Goal: Task Accomplishment & Management: Complete application form

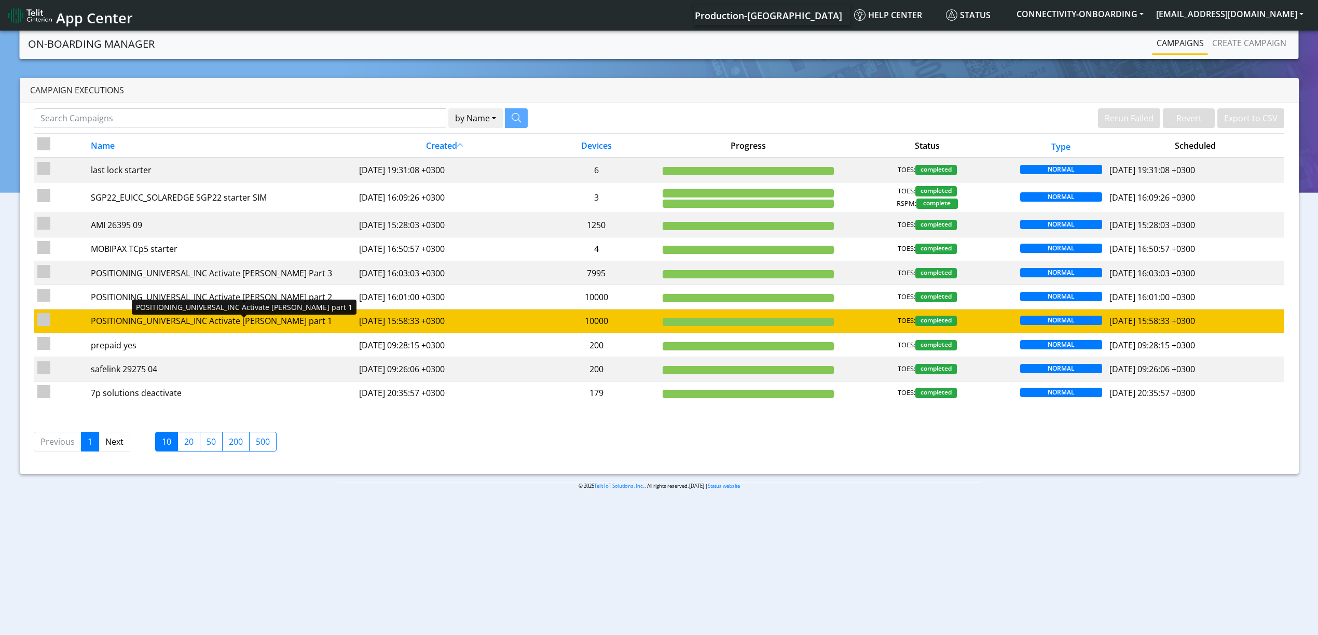
click at [307, 326] on div "POSITIONING_UNIVERSAL_INC Activate [PERSON_NAME] part 1" at bounding box center [221, 321] width 260 height 12
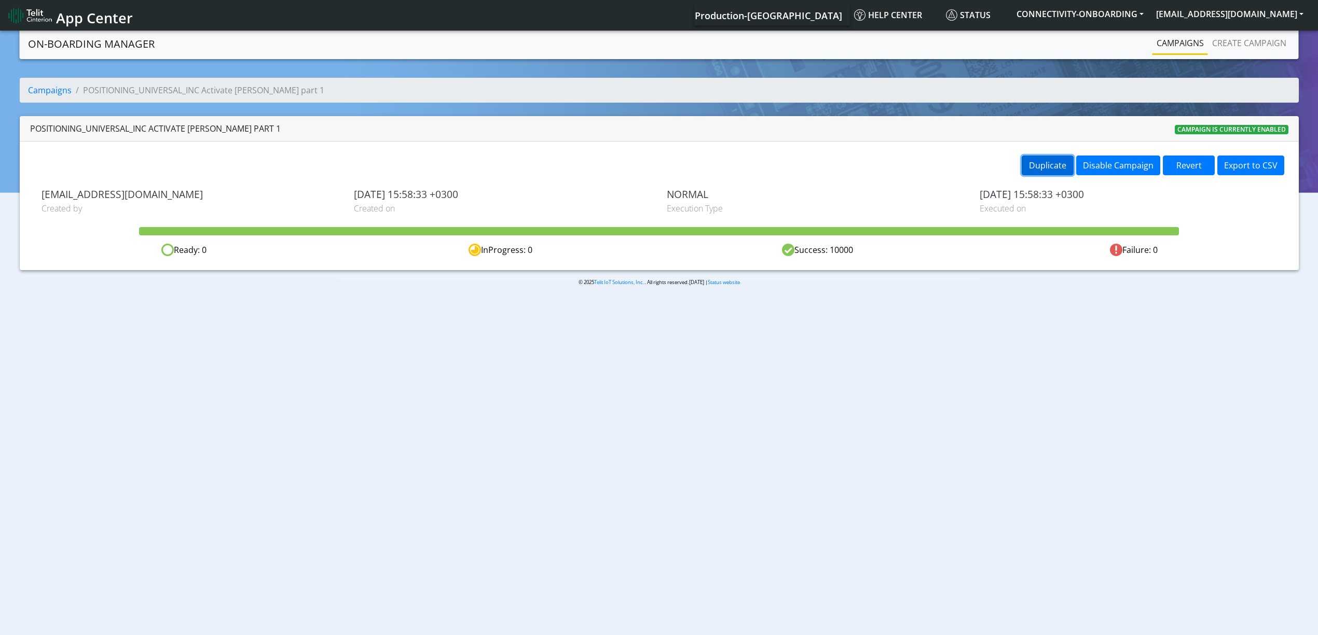
click at [1040, 156] on button "Duplicate" at bounding box center [1047, 166] width 52 height 20
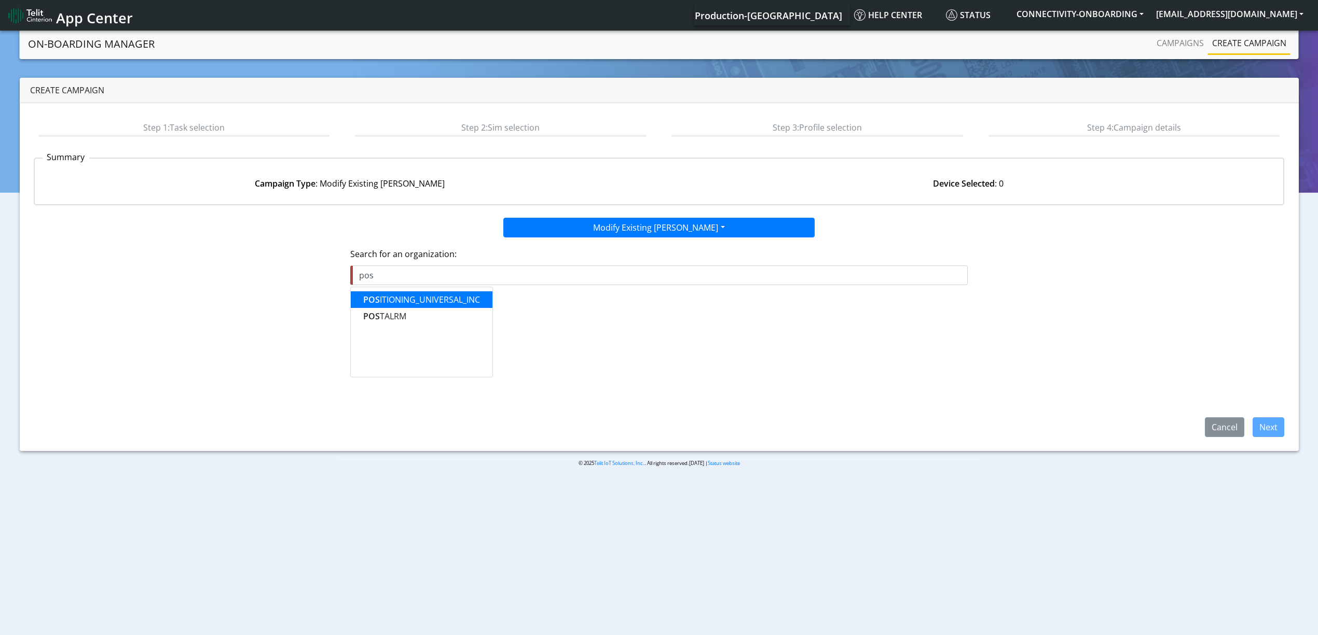
click at [434, 303] on ngb-highlight "POS ITIONING_UNIVERSAL_INC" at bounding box center [421, 299] width 117 height 11
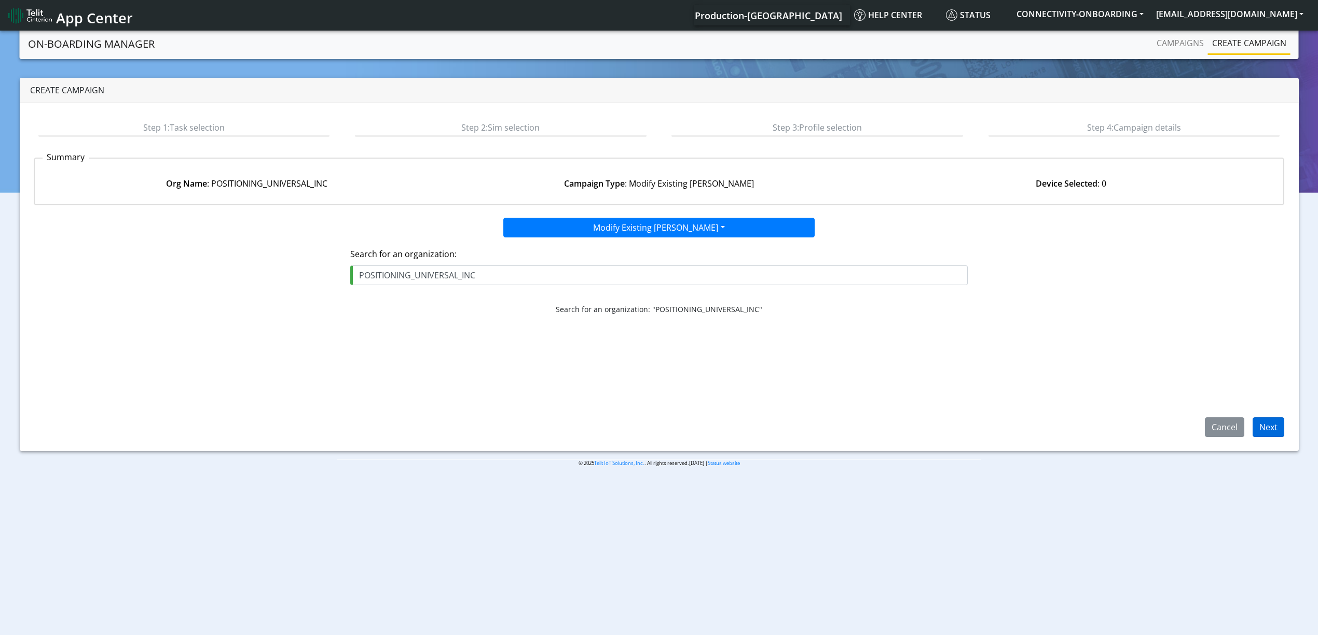
type input "POSITIONING_UNIVERSAL_INC"
click at [1260, 428] on button "Next" at bounding box center [1268, 428] width 32 height 20
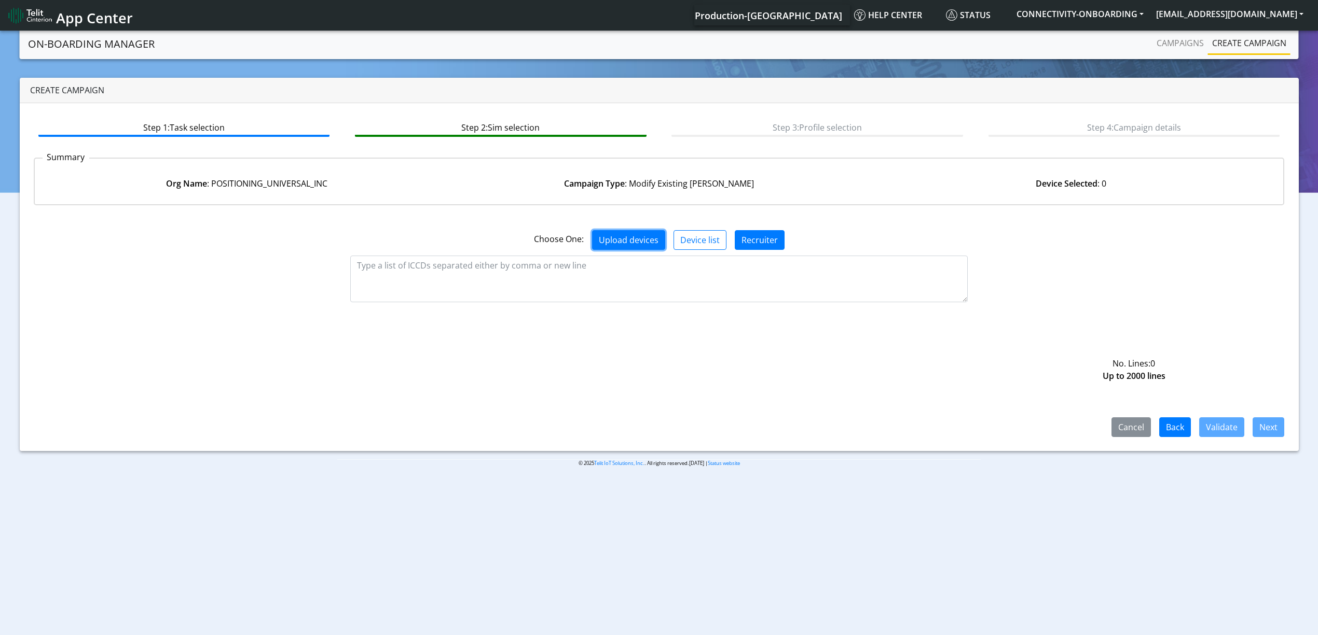
click at [650, 233] on button "Upload devices" at bounding box center [628, 240] width 73 height 20
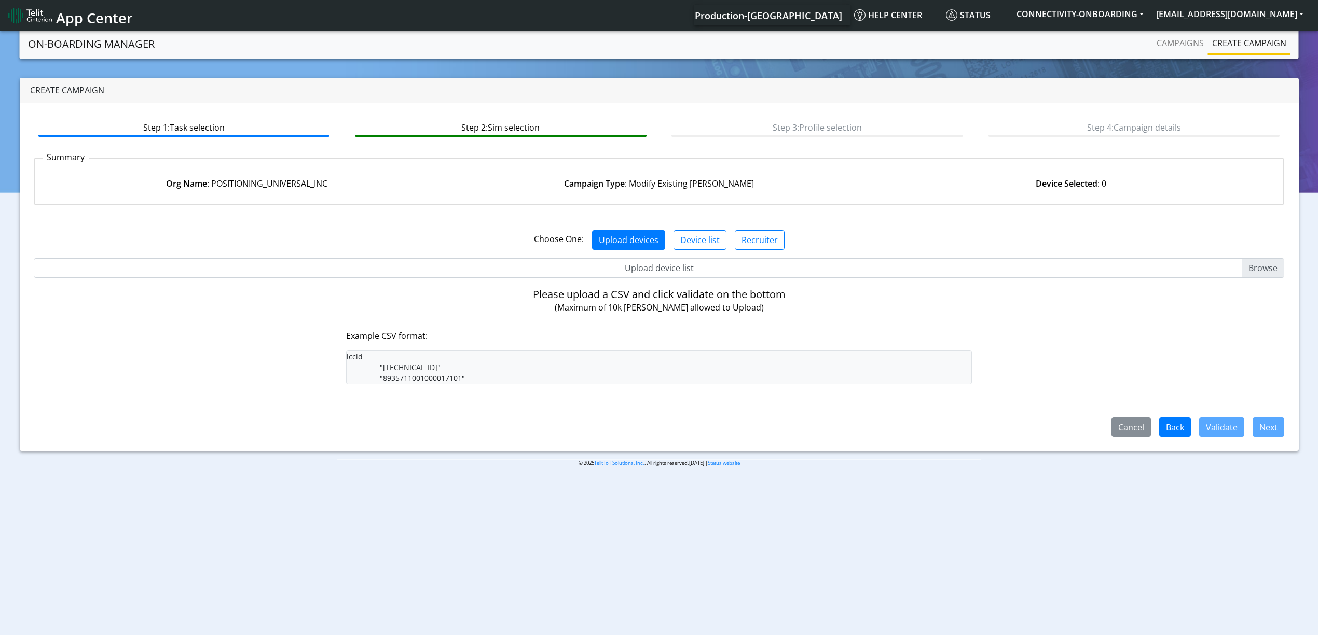
click at [640, 279] on div "Choose One: Upload devices Device list Recruiter No. Lines: 0 Up to 2000 lines …" at bounding box center [659, 326] width 1251 height 224
click at [640, 268] on input "Upload device list" at bounding box center [659, 268] width 1251 height 20
type input "C:\fakepath\zevel.csv"
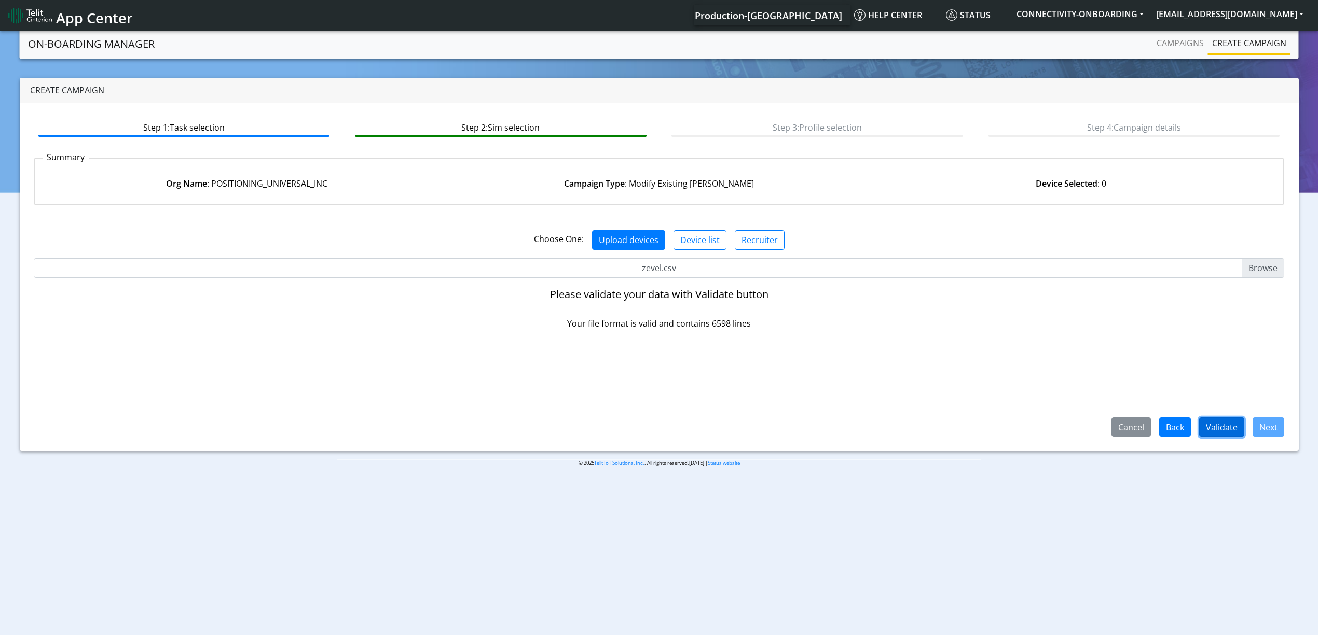
click at [1241, 424] on button "Validate" at bounding box center [1221, 428] width 45 height 20
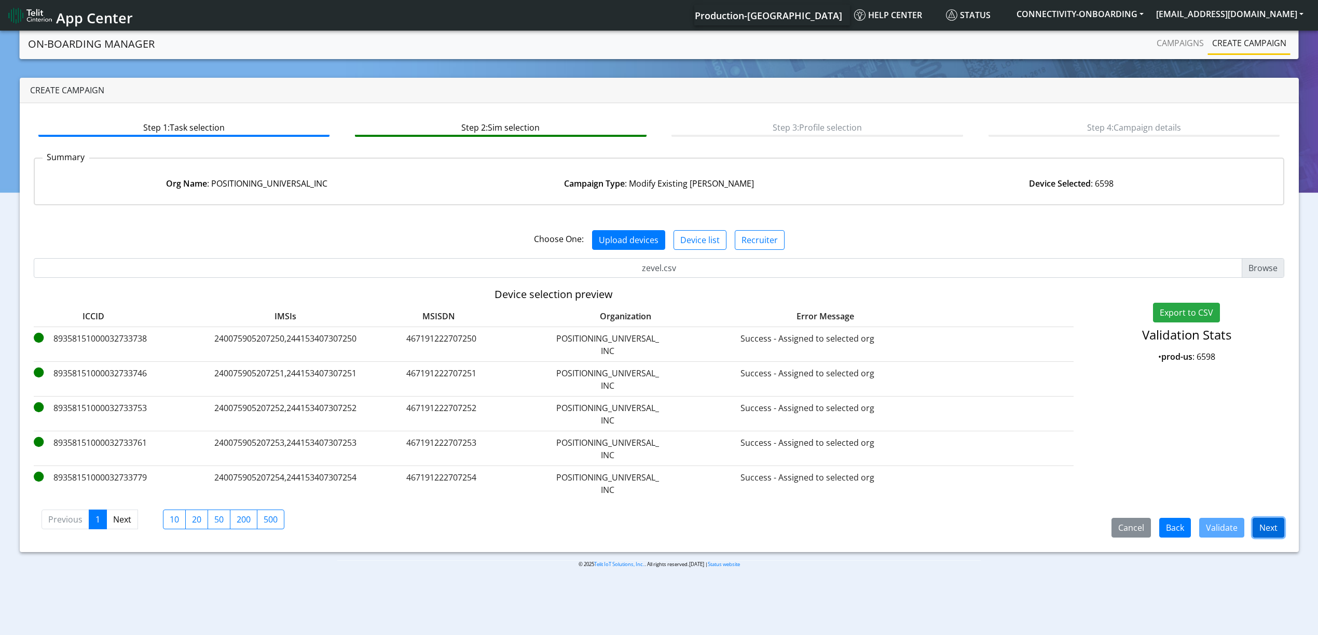
click at [1262, 522] on button "Next" at bounding box center [1268, 528] width 32 height 20
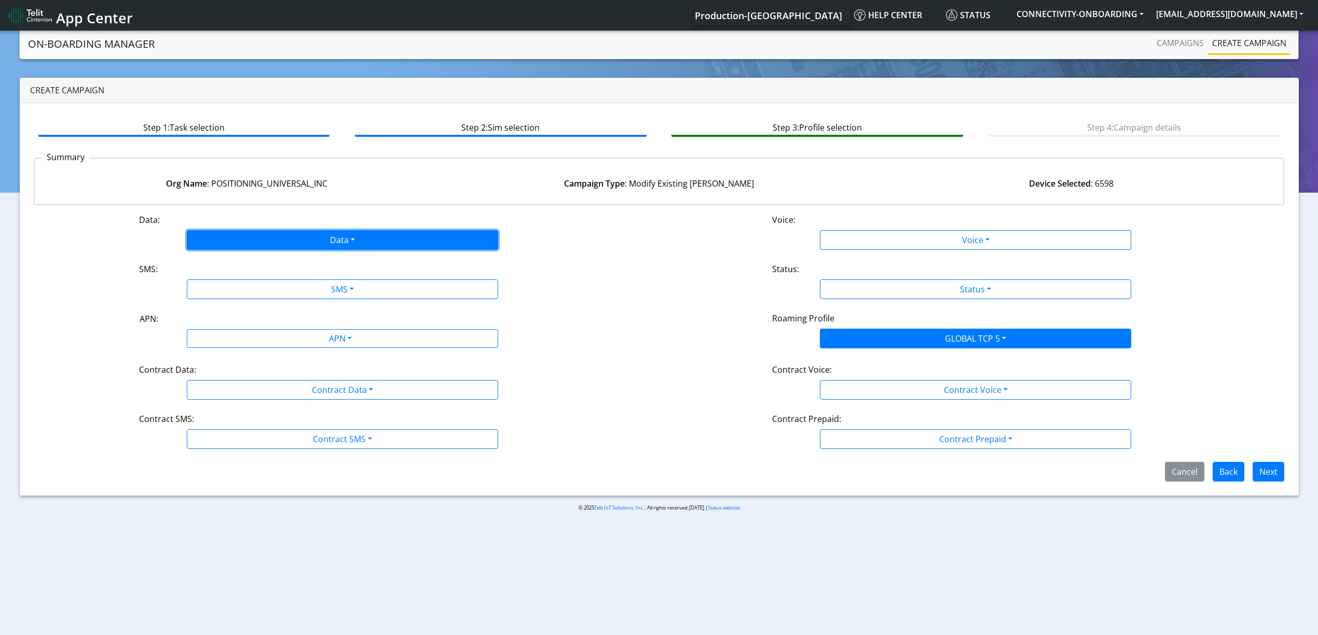
click at [304, 233] on button "Data" at bounding box center [342, 240] width 311 height 20
click at [247, 276] on button "Enabled" at bounding box center [342, 281] width 310 height 17
click at [256, 291] on button "SMS" at bounding box center [342, 290] width 311 height 20
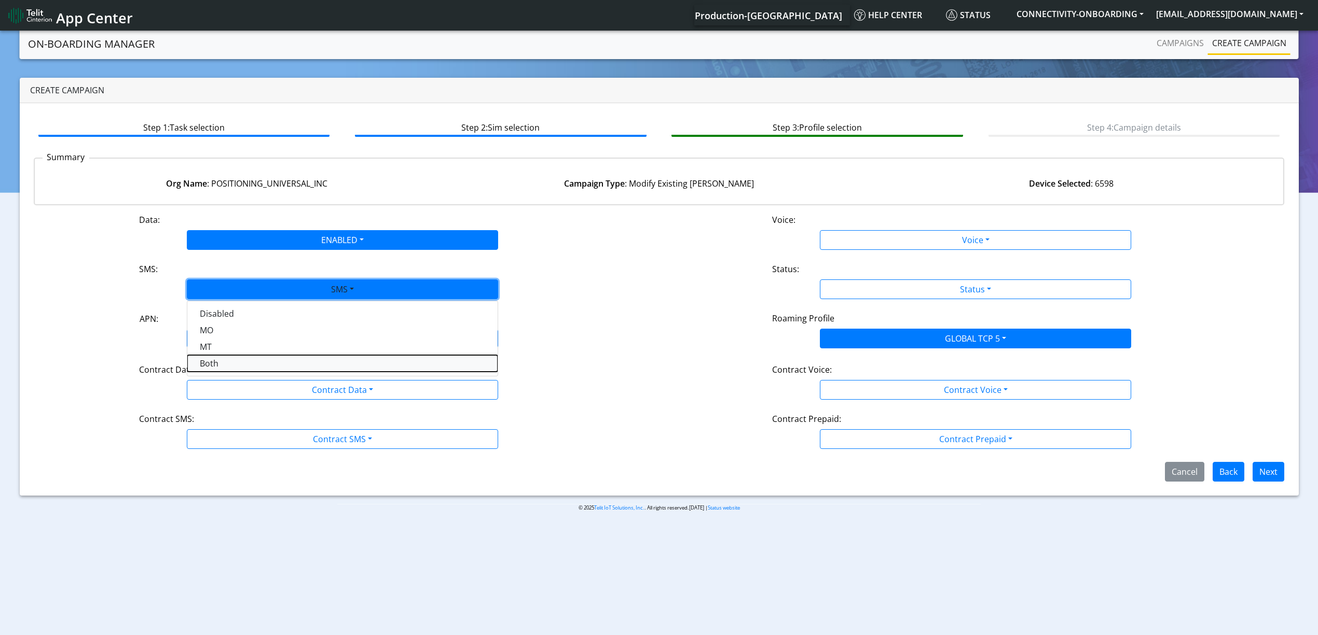
click at [239, 370] on button "Both" at bounding box center [342, 363] width 310 height 17
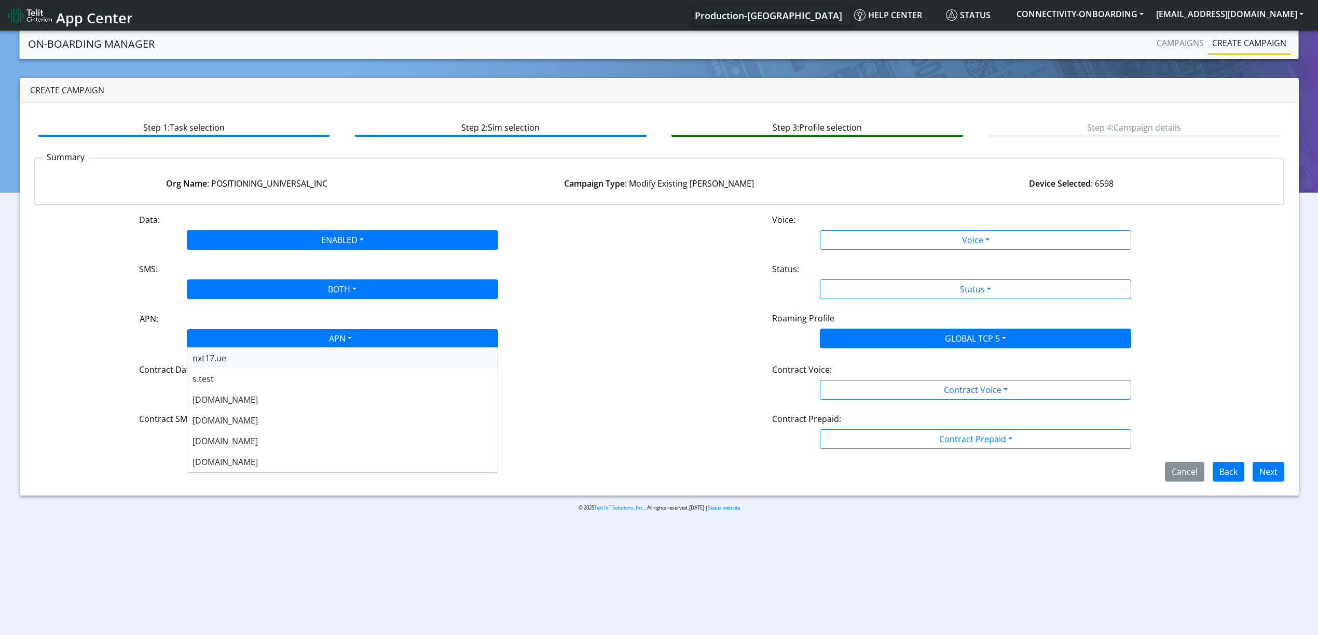
click at [229, 343] on div "APN" at bounding box center [339, 340] width 329 height 20
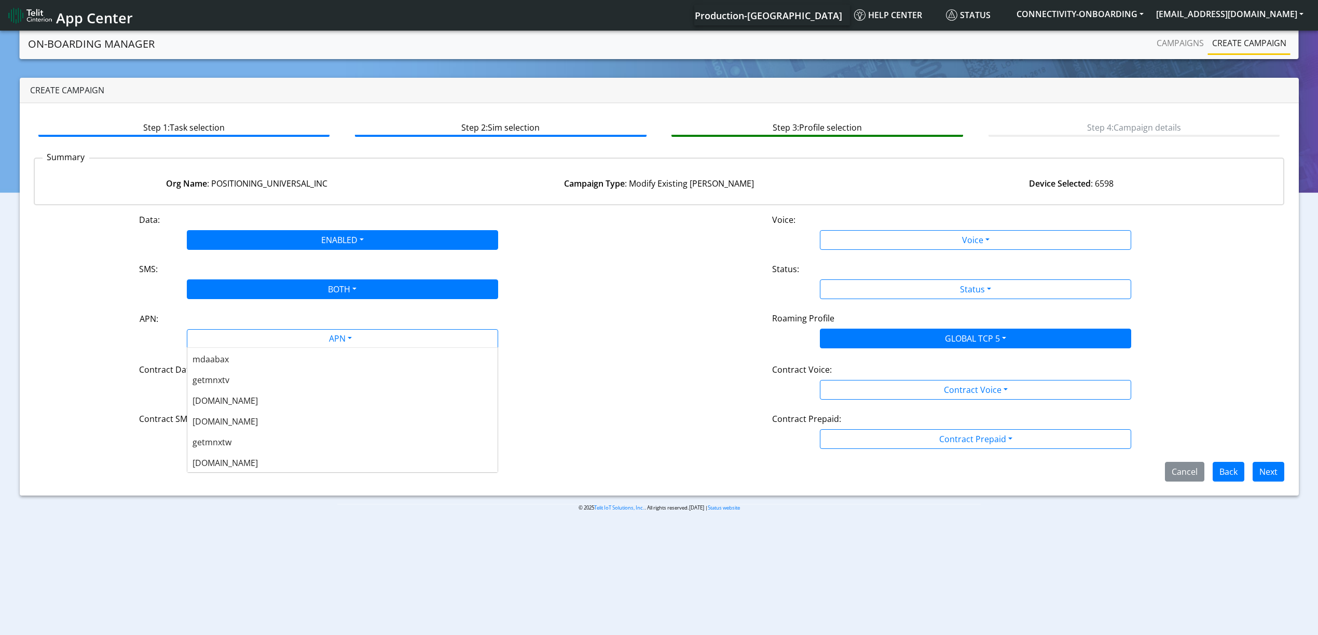
scroll to position [207, 0]
click at [262, 424] on div "nxtesim1.net" at bounding box center [342, 420] width 310 height 21
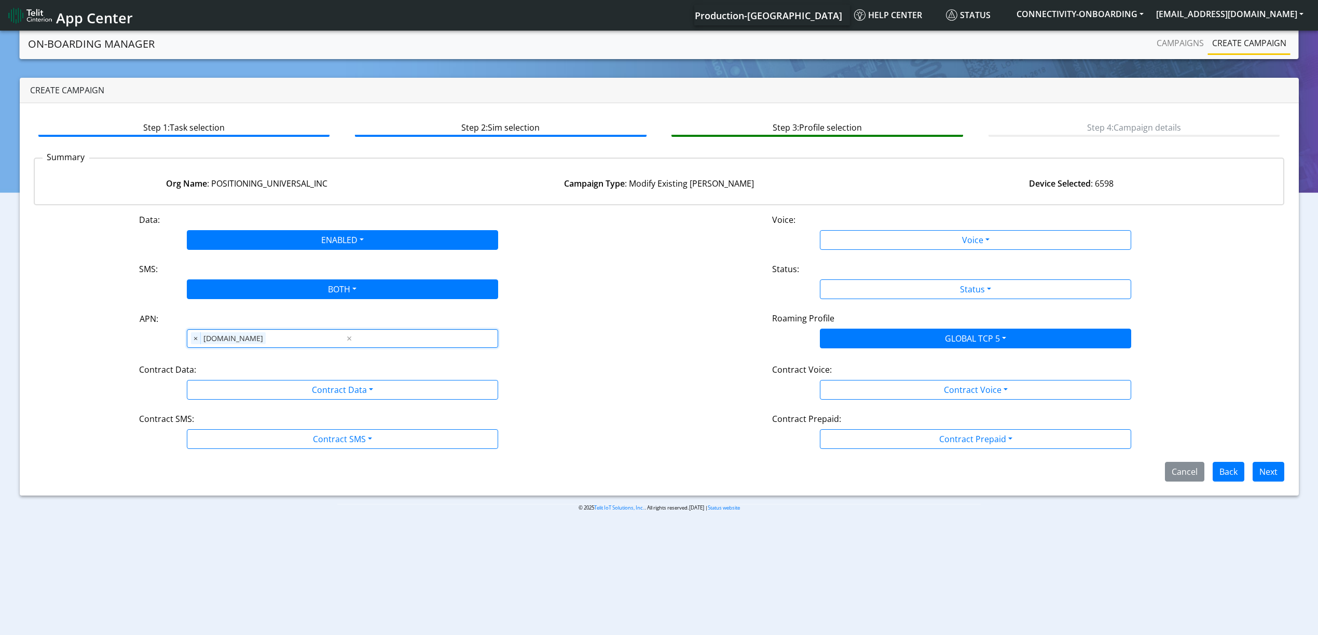
click at [256, 369] on div "Contract Data:" at bounding box center [342, 372] width 422 height 17
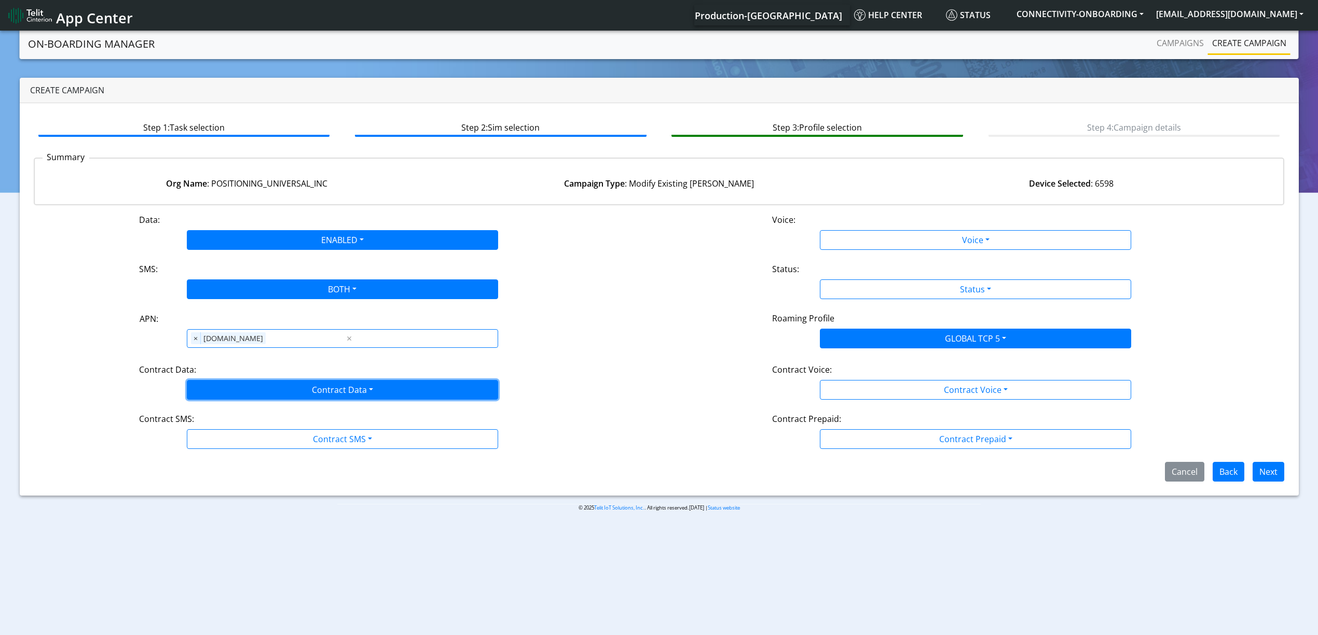
click at [252, 381] on button "Contract Data" at bounding box center [342, 390] width 311 height 20
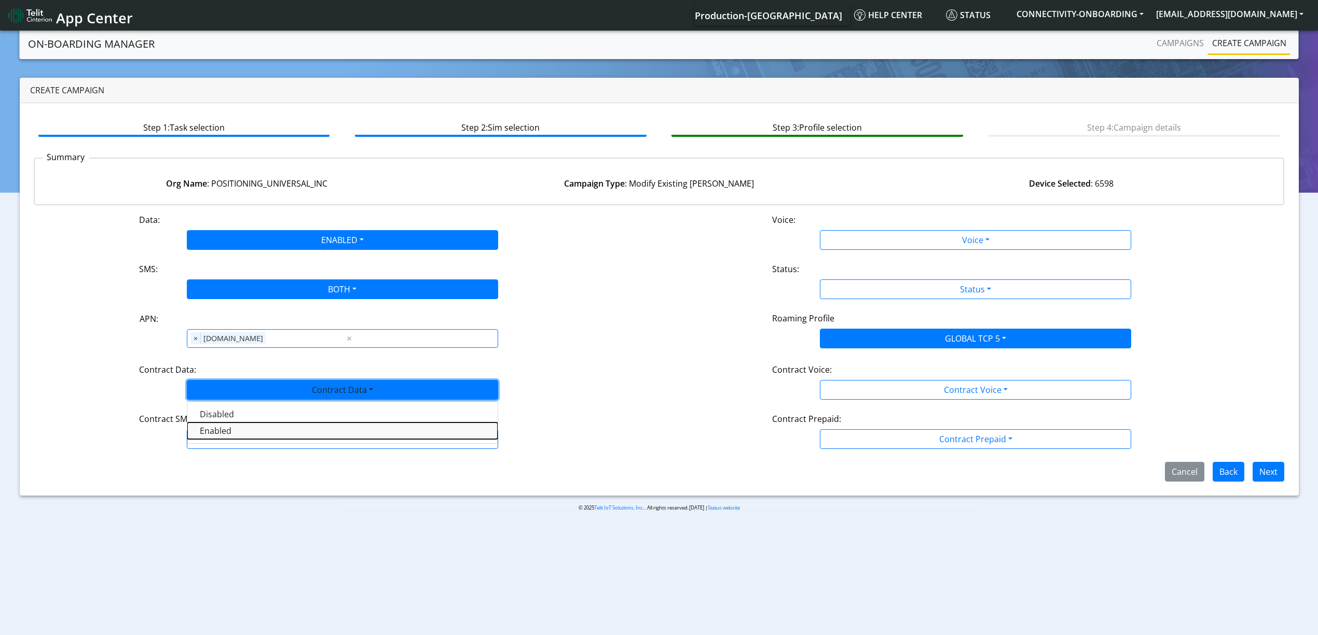
click at [231, 437] on Dataenabled-dropdown "Enabled" at bounding box center [342, 431] width 310 height 17
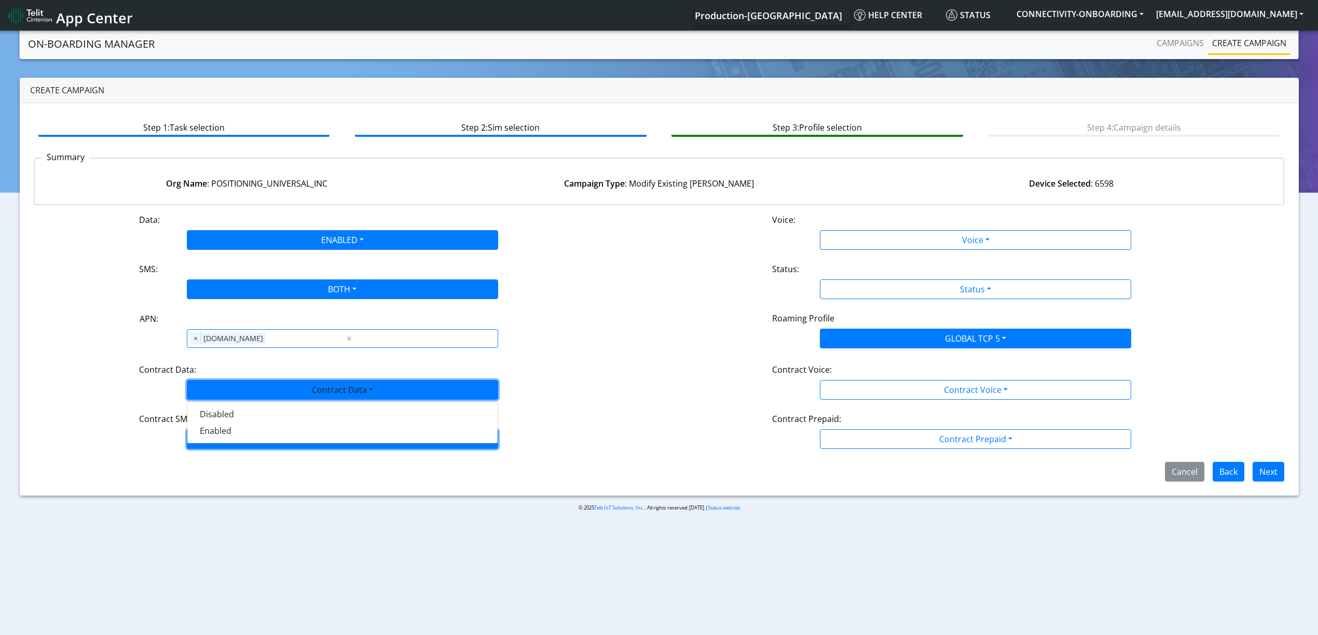
click at [237, 441] on button "Contract SMS" at bounding box center [342, 440] width 311 height 20
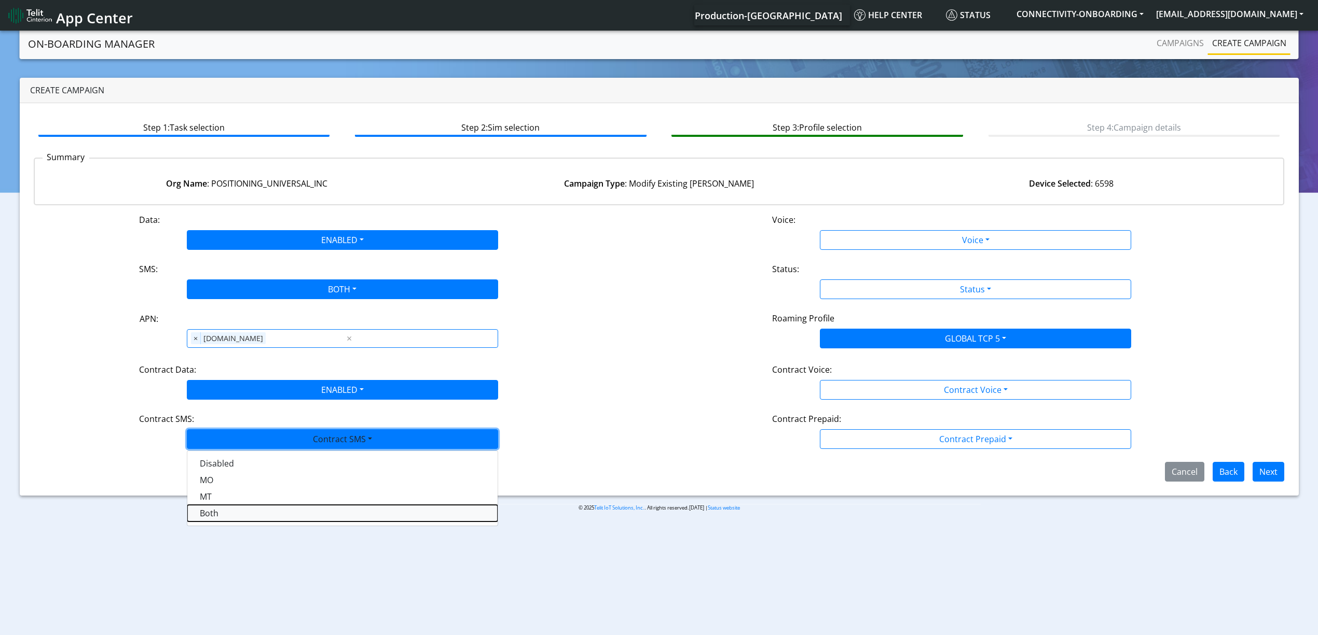
click at [224, 518] on SMSboth-dropdown "Both" at bounding box center [342, 513] width 310 height 17
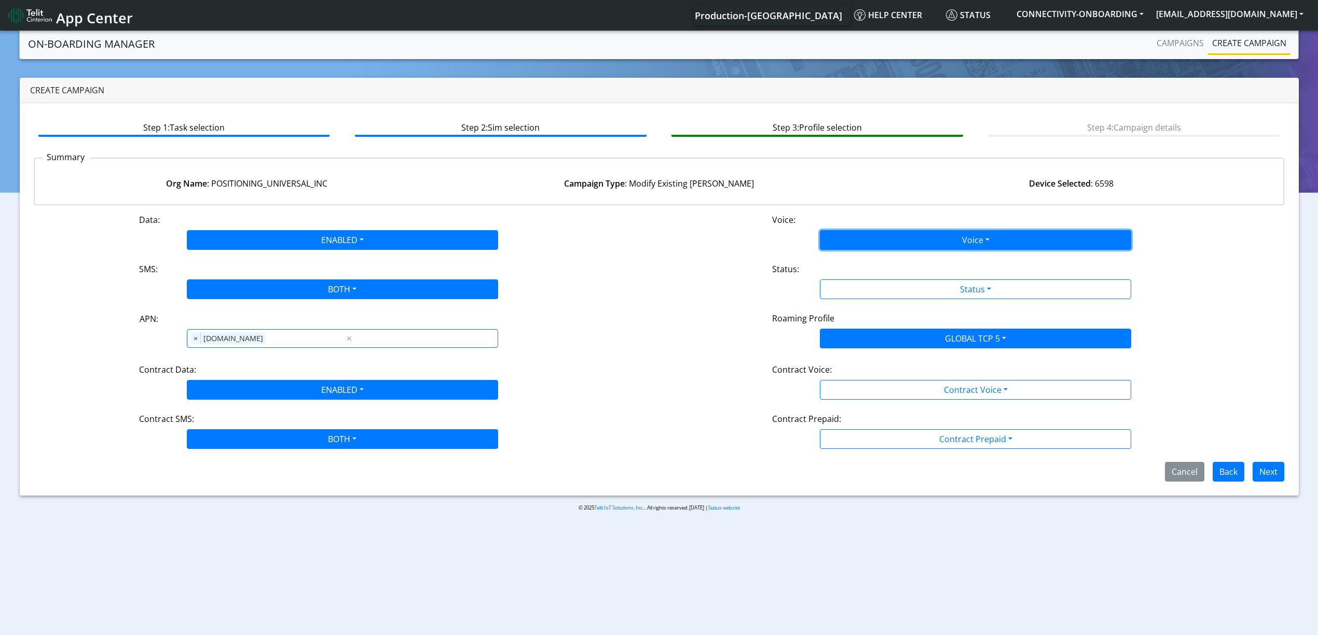
click at [870, 244] on button "Voice" at bounding box center [975, 240] width 311 height 20
click at [861, 261] on button "Disabled" at bounding box center [975, 264] width 310 height 17
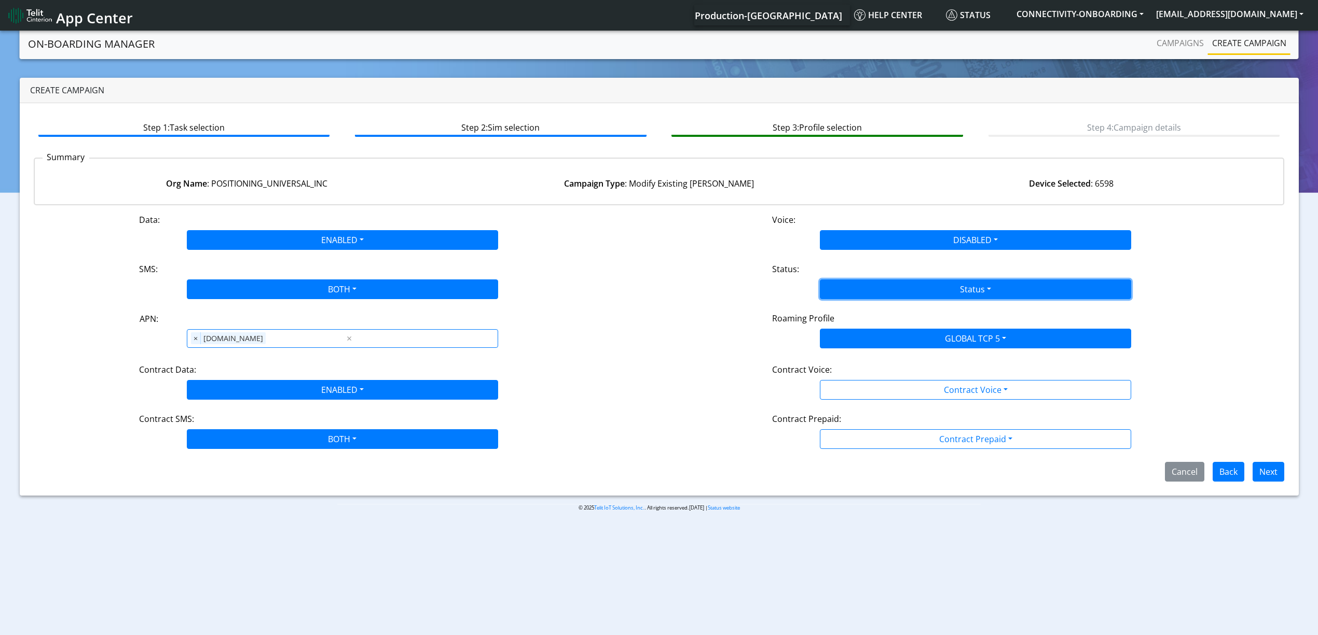
click at [863, 283] on button "Status" at bounding box center [975, 290] width 311 height 20
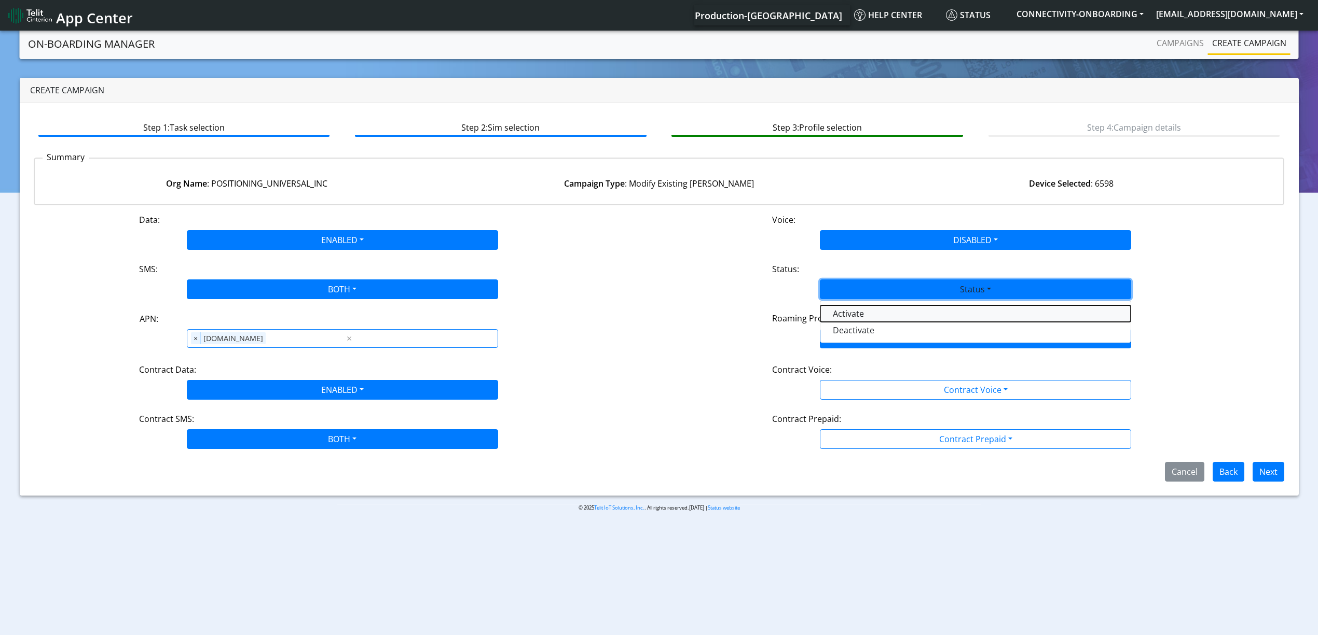
click at [868, 315] on button "Activate" at bounding box center [975, 314] width 310 height 17
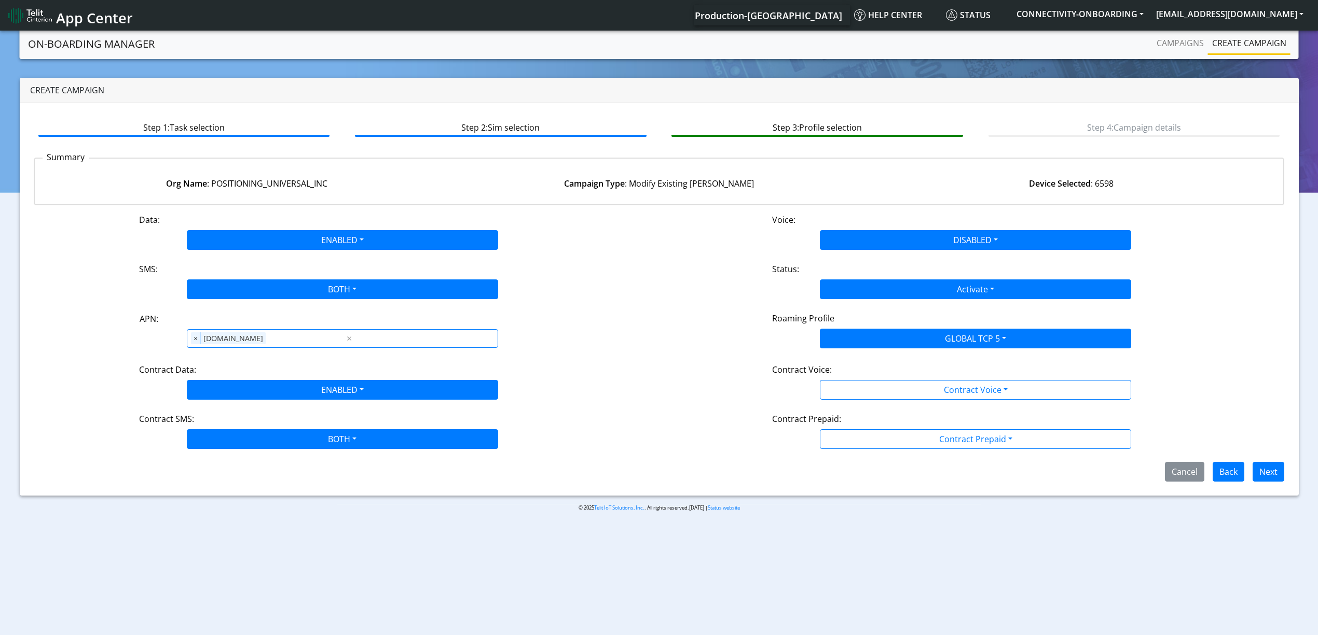
drag, startPoint x: 868, startPoint y: 366, endPoint x: 866, endPoint y: 382, distance: 16.2
click at [868, 368] on div "Contract Voice:" at bounding box center [975, 372] width 422 height 17
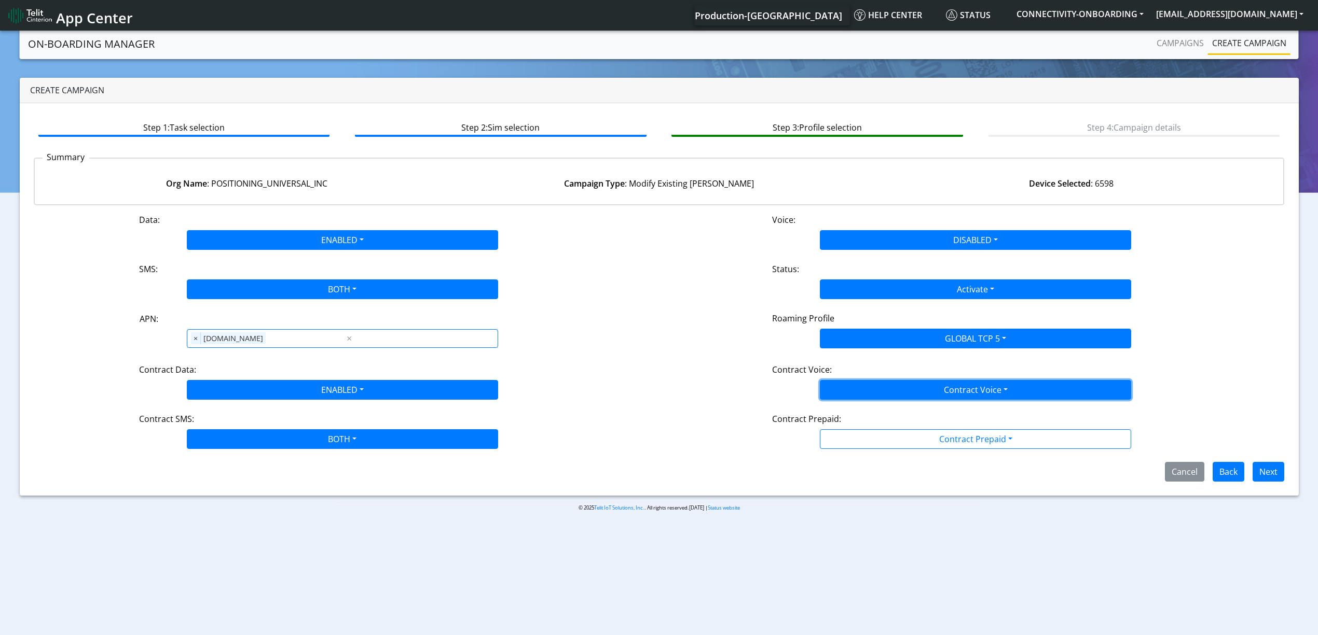
click at [866, 382] on button "Contract Voice" at bounding box center [975, 390] width 311 height 20
click at [865, 403] on div "Disabled Enabled" at bounding box center [975, 422] width 311 height 43
click at [854, 414] on Voicedisabled-dropdown "Disabled" at bounding box center [975, 414] width 310 height 17
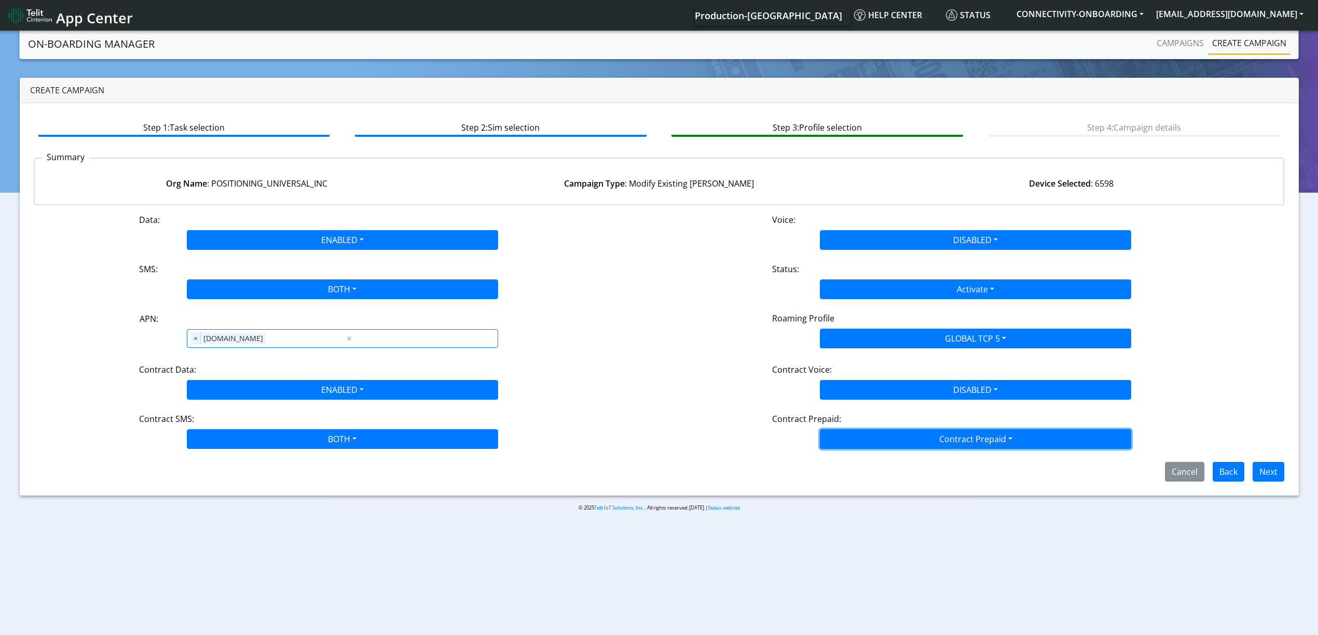
click at [854, 431] on button "Contract Prepaid" at bounding box center [975, 440] width 311 height 20
click at [855, 477] on Prepaidnotprepaid-dropdown "No" at bounding box center [975, 480] width 310 height 17
click at [1276, 467] on button "Next" at bounding box center [1268, 472] width 32 height 20
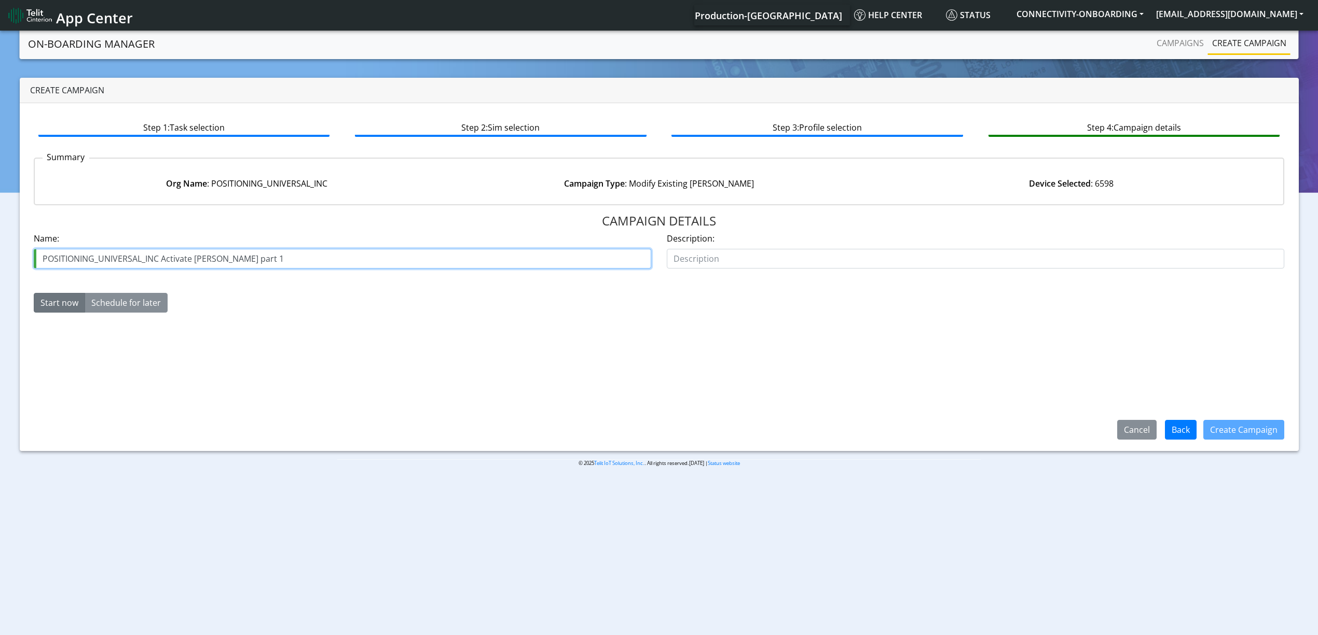
drag, startPoint x: 231, startPoint y: 254, endPoint x: 249, endPoint y: 258, distance: 18.1
click at [249, 258] on input "POSITIONING_UNIVERSAL_INC Activate [PERSON_NAME] part 1" at bounding box center [342, 259] width 617 height 20
type input "POSITIONING_UNIVERSAL_INC Activate [PERSON_NAME] part 5"
click at [1280, 426] on button "Create Campaign" at bounding box center [1243, 430] width 81 height 20
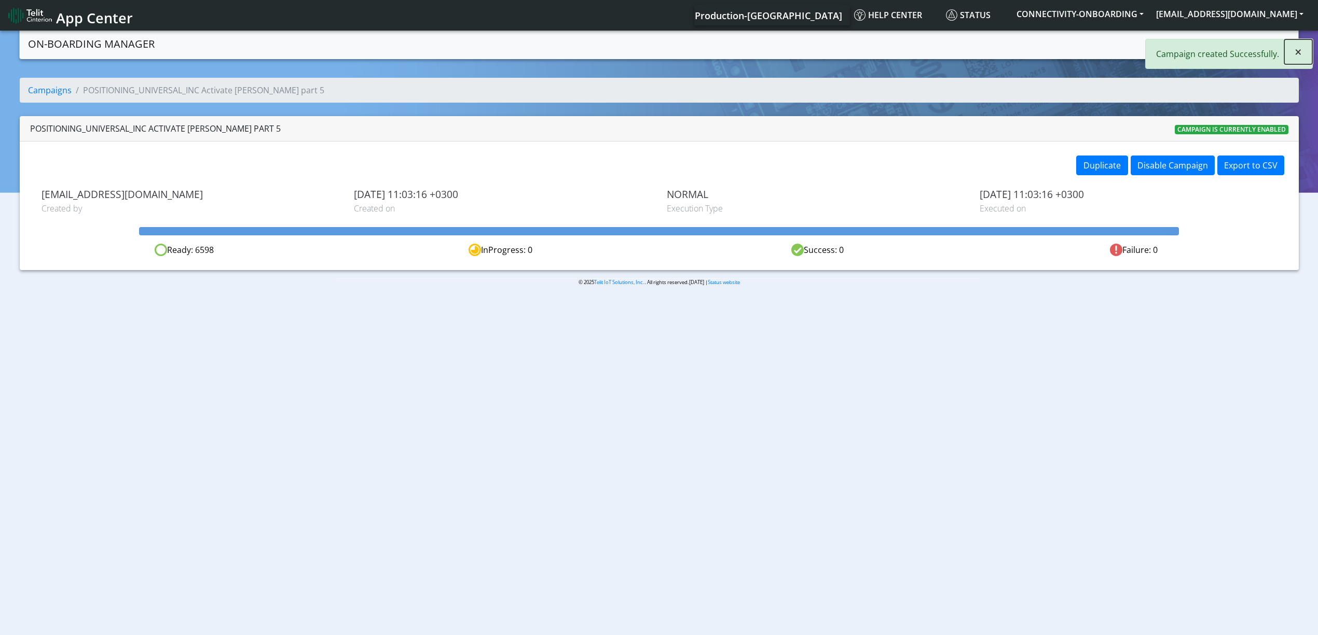
click at [1299, 59] on span "×" at bounding box center [1297, 51] width 7 height 17
click at [1175, 44] on link "Campaigns" at bounding box center [1180, 43] width 56 height 21
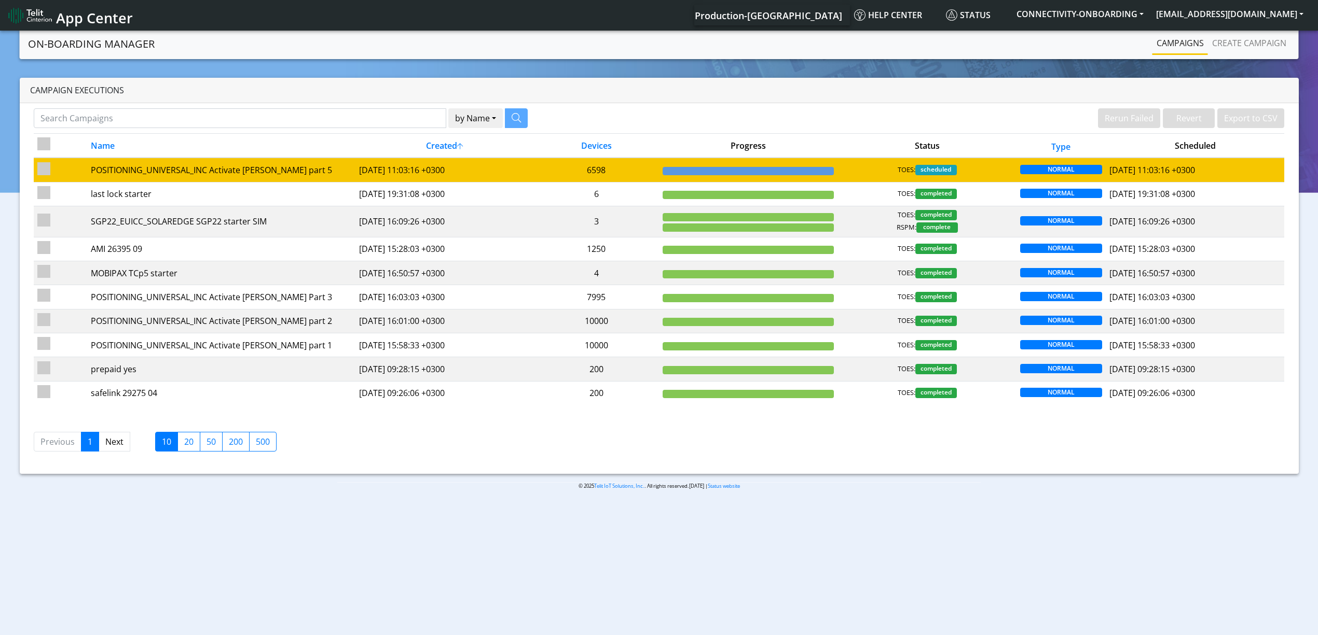
click at [618, 162] on td "6598" at bounding box center [596, 170] width 125 height 24
click at [499, 179] on td "[DATE] 11:03:16 +0300" at bounding box center [445, 170] width 178 height 24
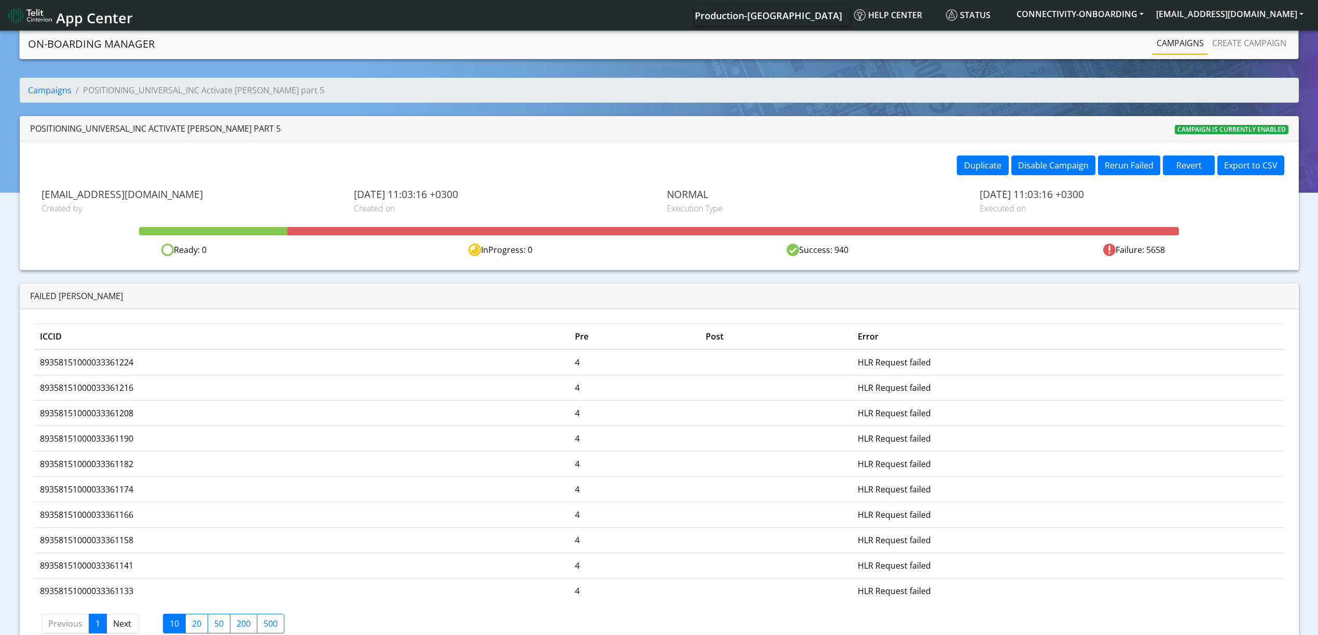
click at [1154, 46] on link "Campaigns" at bounding box center [1180, 43] width 56 height 21
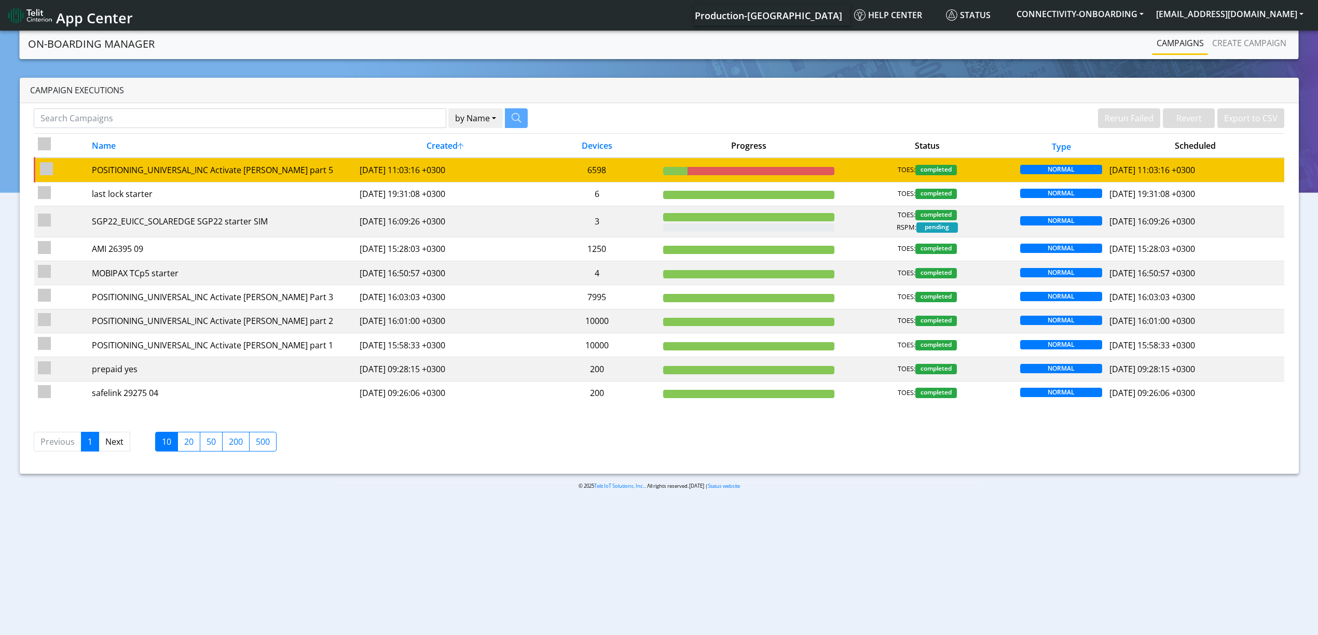
click at [633, 167] on td "6598" at bounding box center [596, 170] width 125 height 24
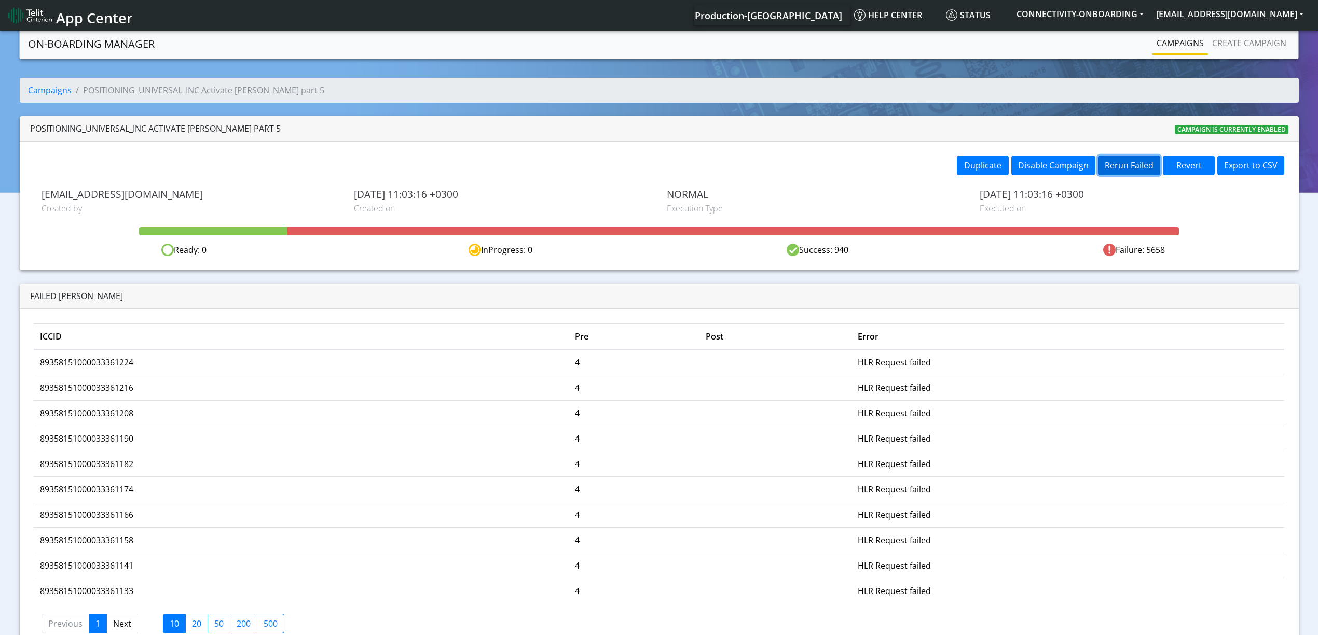
click at [1128, 170] on button "Rerun Failed" at bounding box center [1129, 166] width 62 height 20
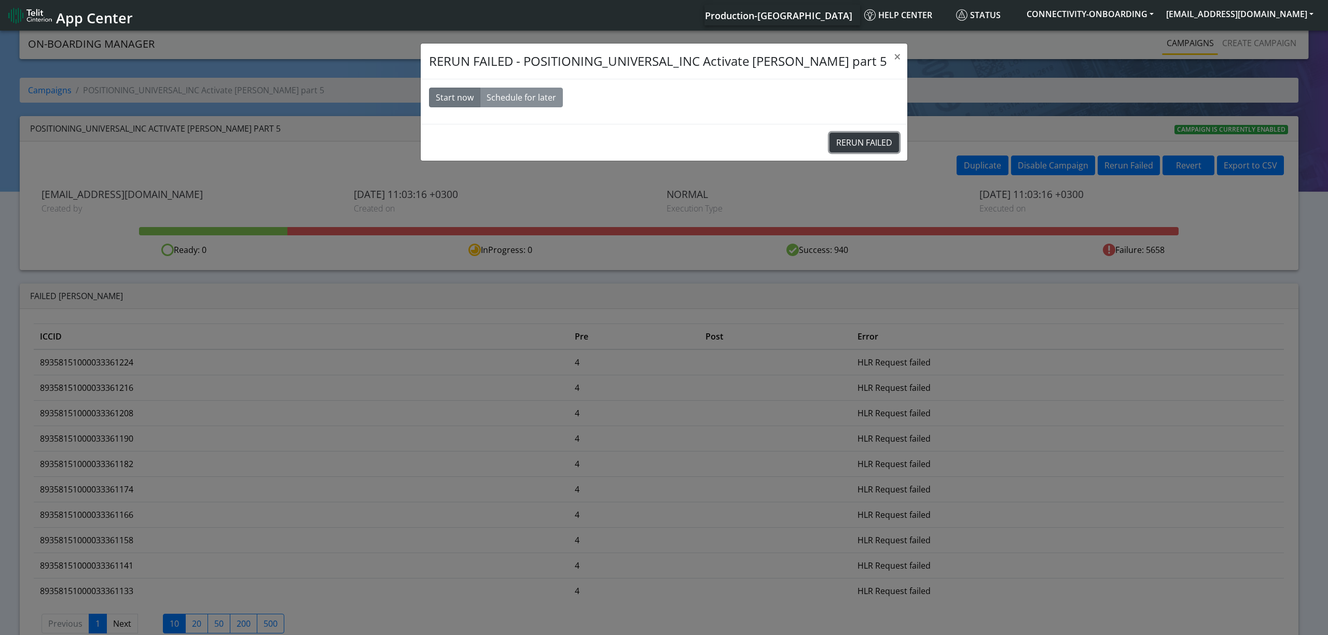
click at [838, 150] on button "RERUN FAILED" at bounding box center [864, 143] width 70 height 20
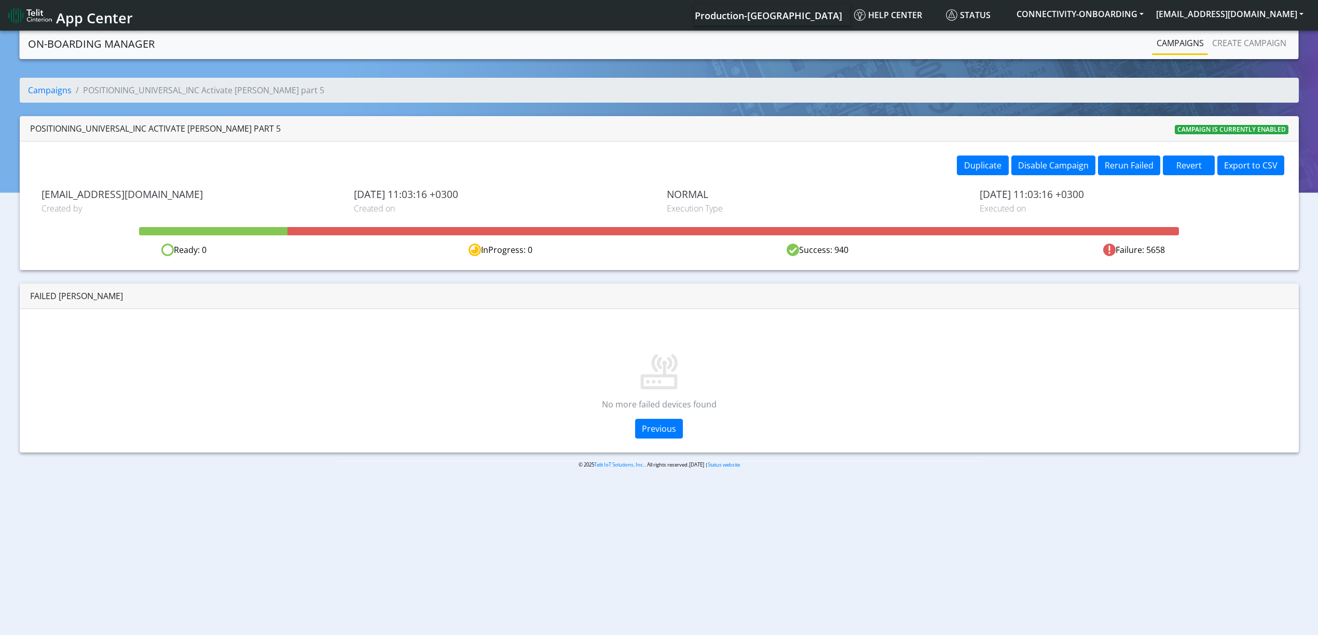
click at [1184, 41] on link "Campaigns" at bounding box center [1180, 43] width 56 height 21
